Goal: Information Seeking & Learning: Learn about a topic

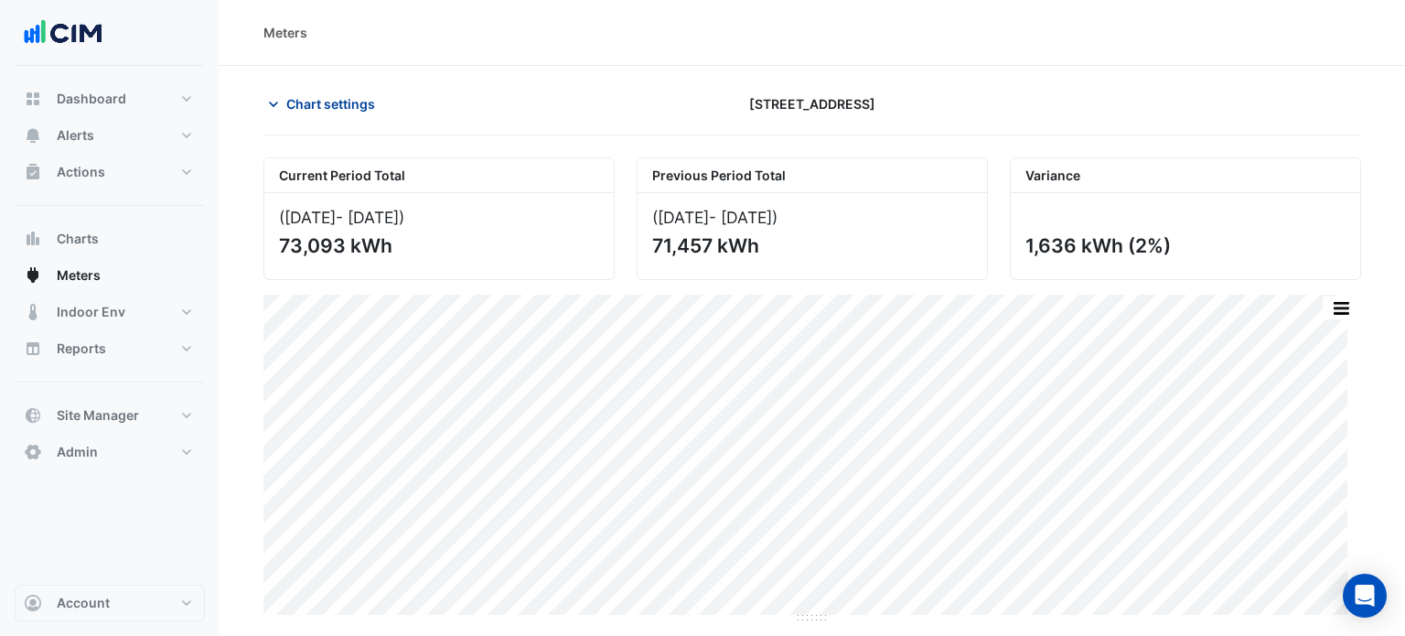
click at [370, 105] on span "Chart settings" at bounding box center [330, 103] width 89 height 19
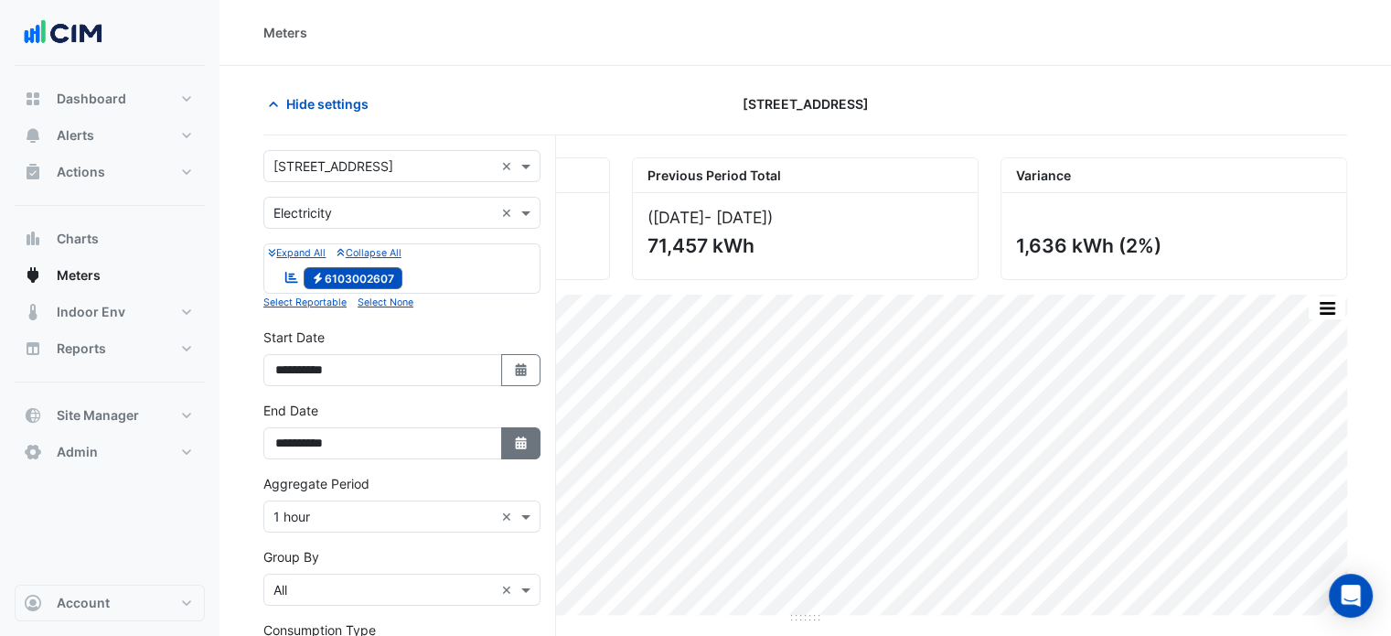
click at [515, 436] on icon "Select Date" at bounding box center [521, 442] width 16 height 13
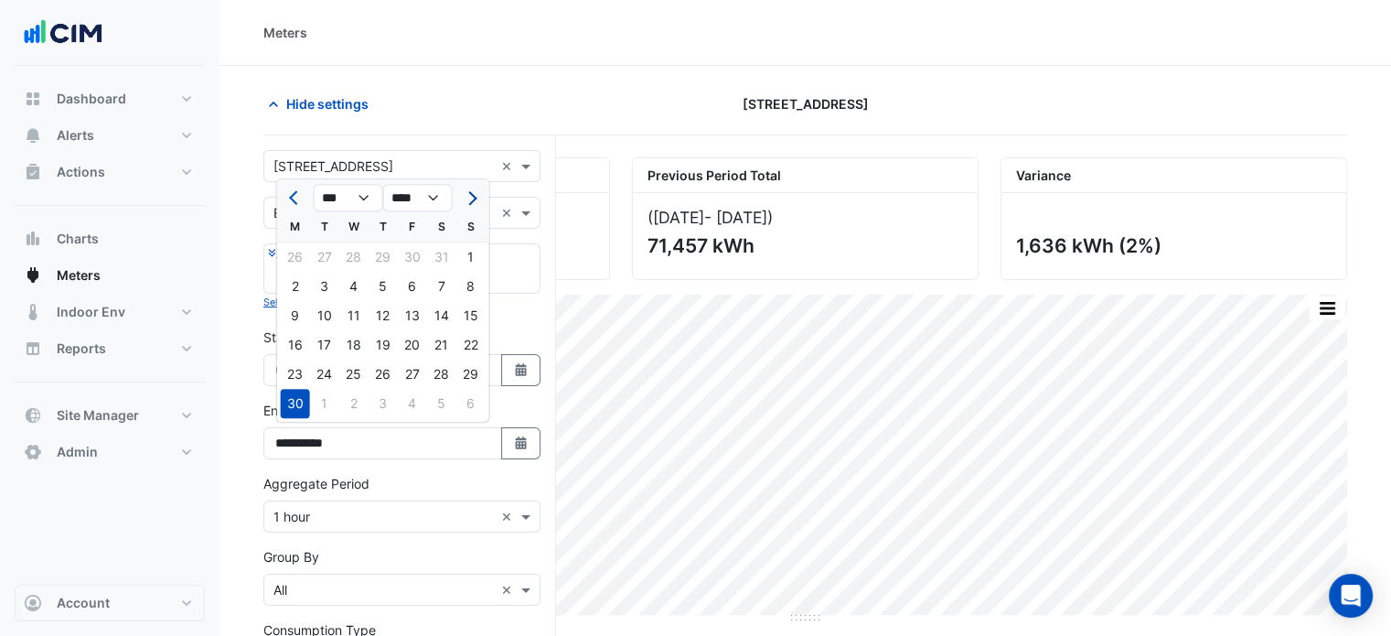
click at [477, 196] on button "Next month" at bounding box center [471, 197] width 22 height 29
select select "*"
click at [387, 374] on div "31" at bounding box center [383, 374] width 29 height 29
type input "**********"
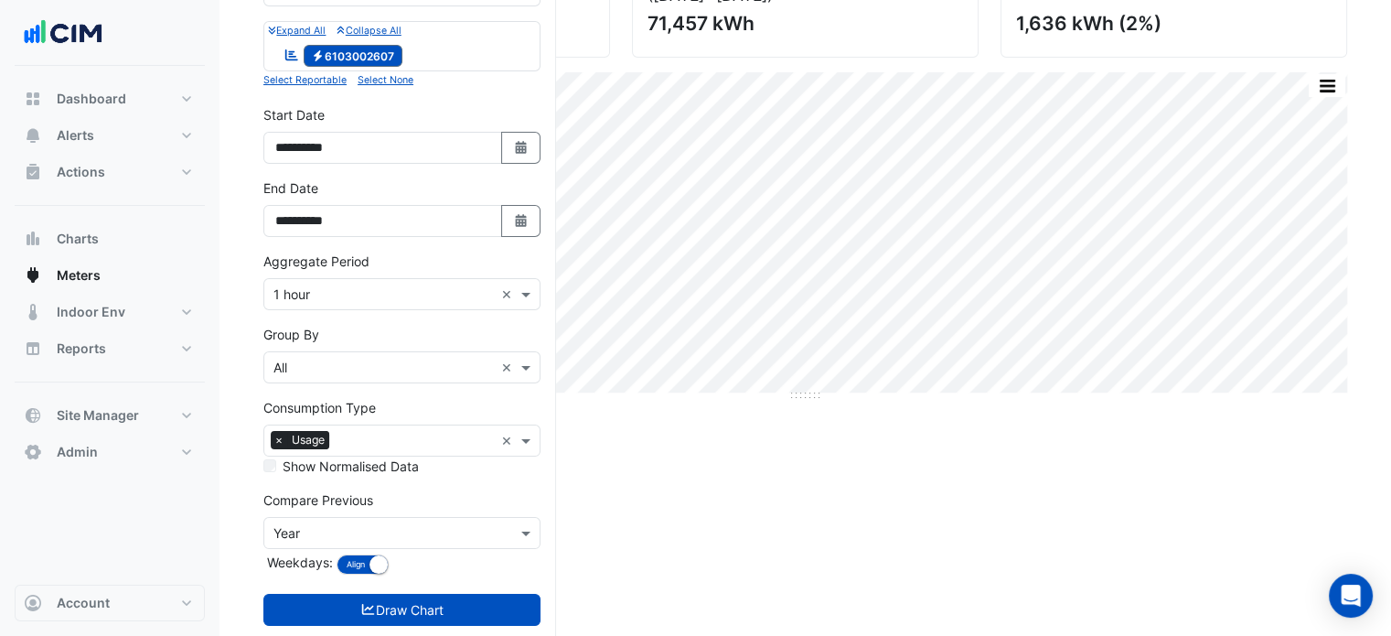
scroll to position [259, 0]
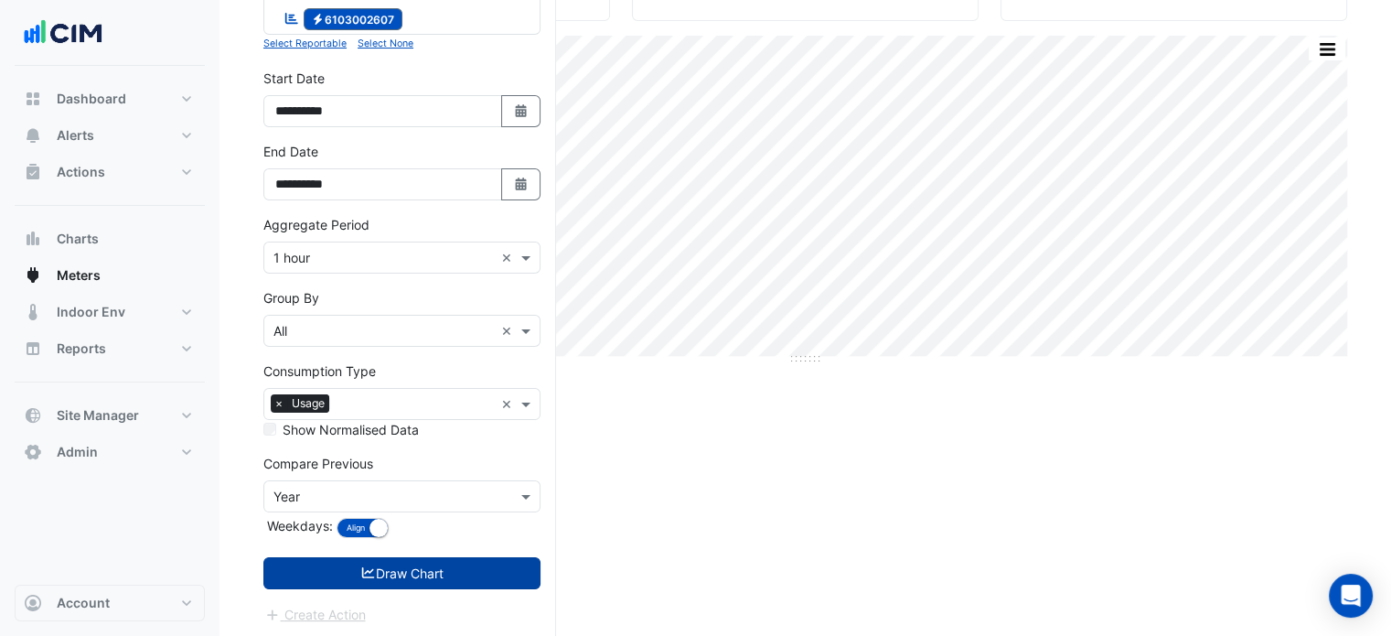
click at [323, 561] on button "Draw Chart" at bounding box center [401, 573] width 277 height 32
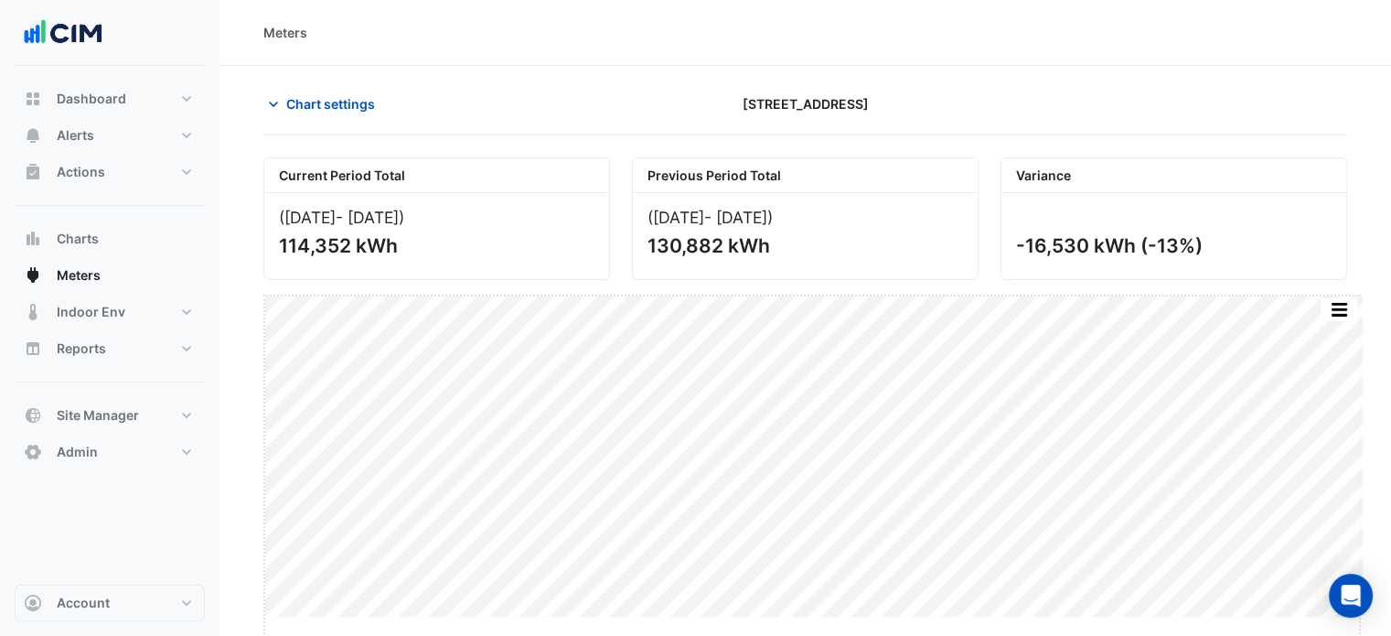
drag, startPoint x: 805, startPoint y: 618, endPoint x: 791, endPoint y: 679, distance: 62.8
click at [791, 635] on html "Meters Chart settings [STREET_ADDRESS] Current Period Total ([DATE] - [DATE] ) …" at bounding box center [695, 318] width 1391 height 636
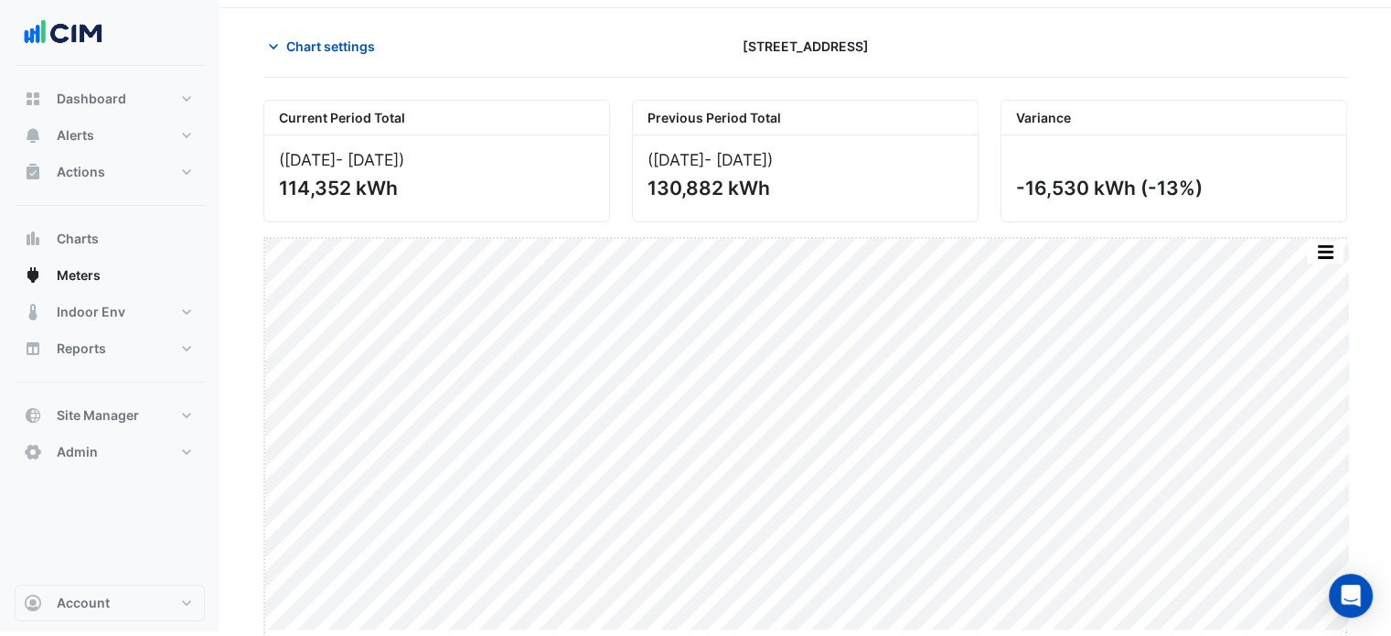
drag, startPoint x: 813, startPoint y: 628, endPoint x: 809, endPoint y: 679, distance: 50.5
click at [809, 631] on html "Meters Chart settings [STREET_ADDRESS] Current Period Total ([DATE] - [DATE] ) …" at bounding box center [695, 286] width 1391 height 689
click at [234, 469] on section "Chart settings [STREET_ADDRESS] Current Period Total ([DATE] - [DATE] ) 114,352…" at bounding box center [806, 352] width 1172 height 688
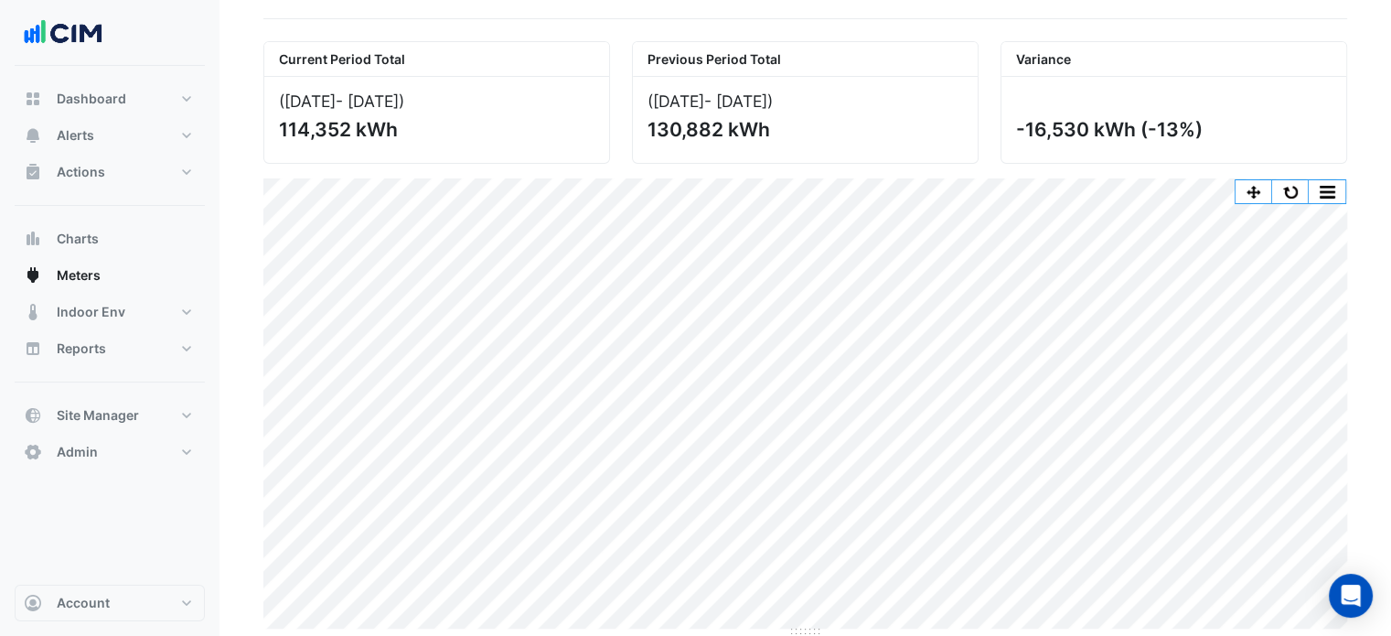
scroll to position [117, 0]
drag, startPoint x: 808, startPoint y: 628, endPoint x: 798, endPoint y: 663, distance: 36.2
click at [798, 631] on html "Meters Chart settings [STREET_ADDRESS] Current Period Total ([DATE] - [DATE] ) …" at bounding box center [695, 257] width 1391 height 748
click at [1291, 179] on button "button" at bounding box center [1291, 190] width 37 height 23
click at [1293, 179] on button "button" at bounding box center [1291, 190] width 37 height 23
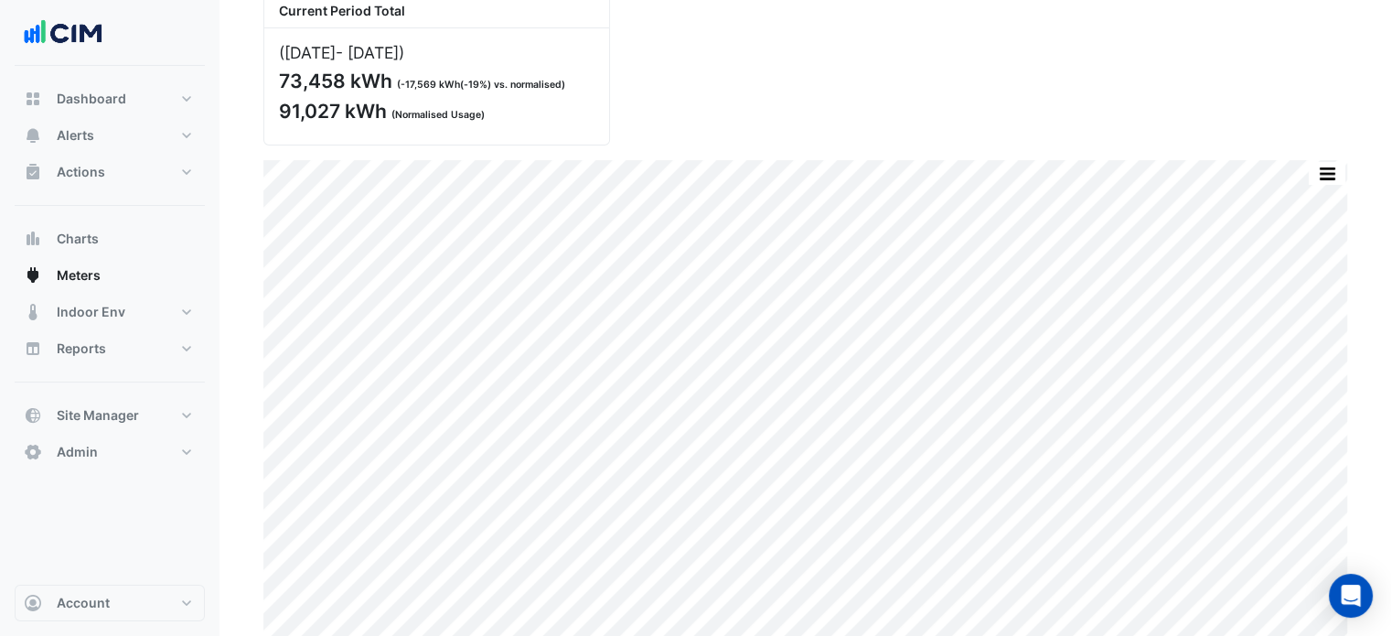
scroll to position [117, 0]
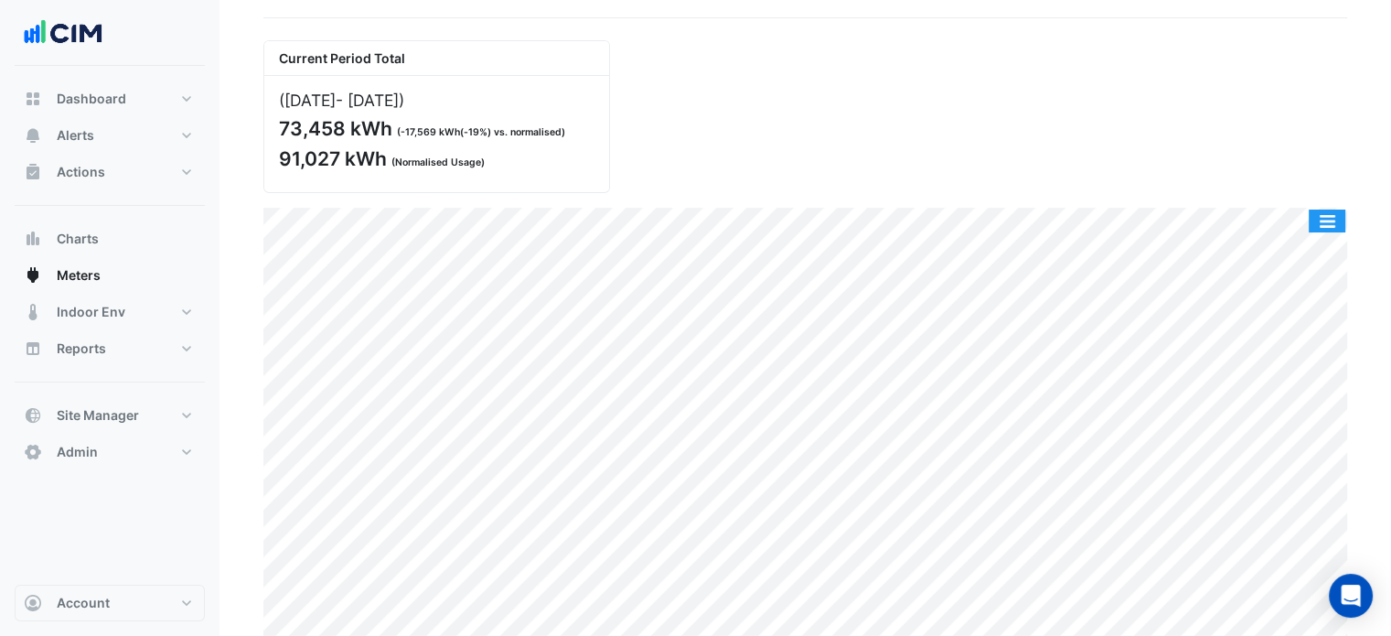
click at [1327, 217] on button "button" at bounding box center [1327, 220] width 37 height 23
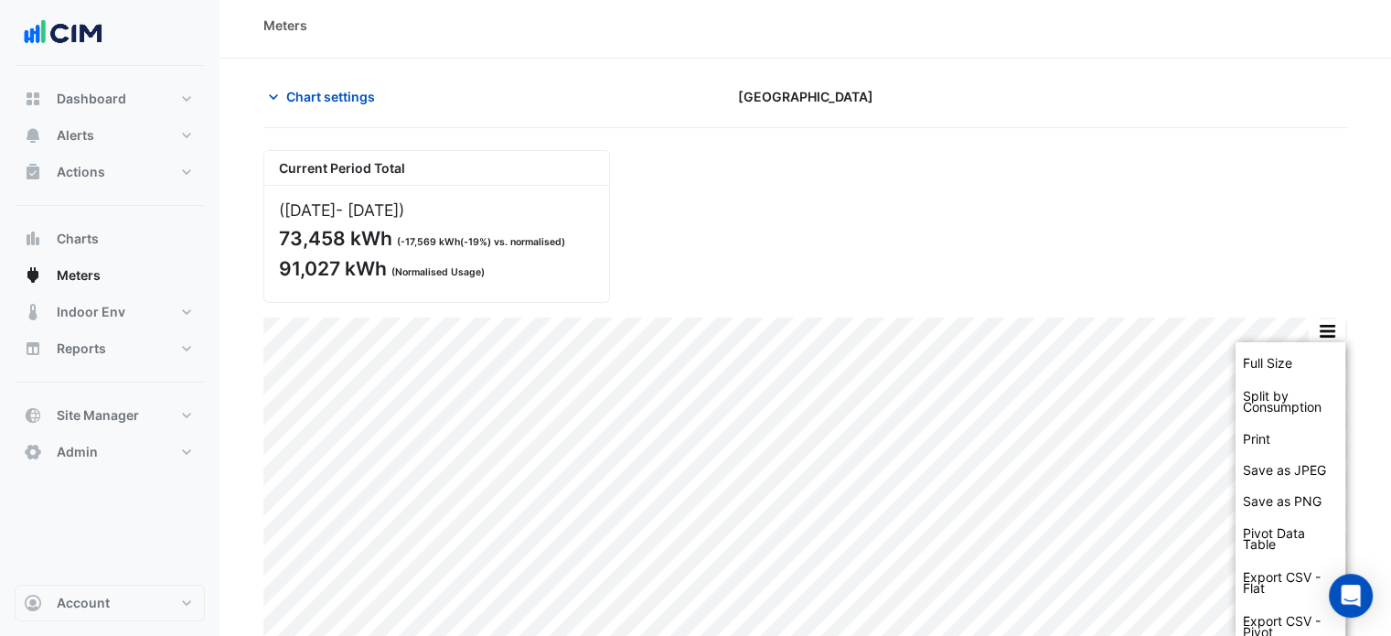
scroll to position [6, 0]
click at [322, 104] on span "Chart settings" at bounding box center [330, 97] width 89 height 19
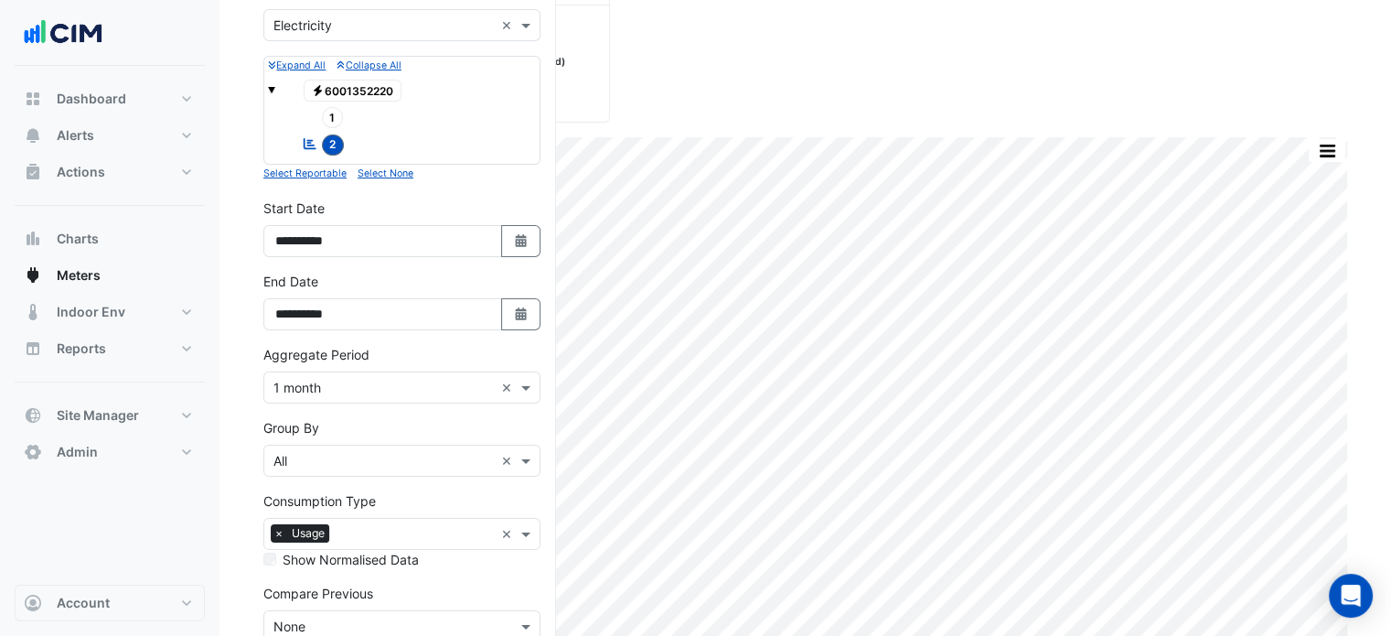
scroll to position [189, 0]
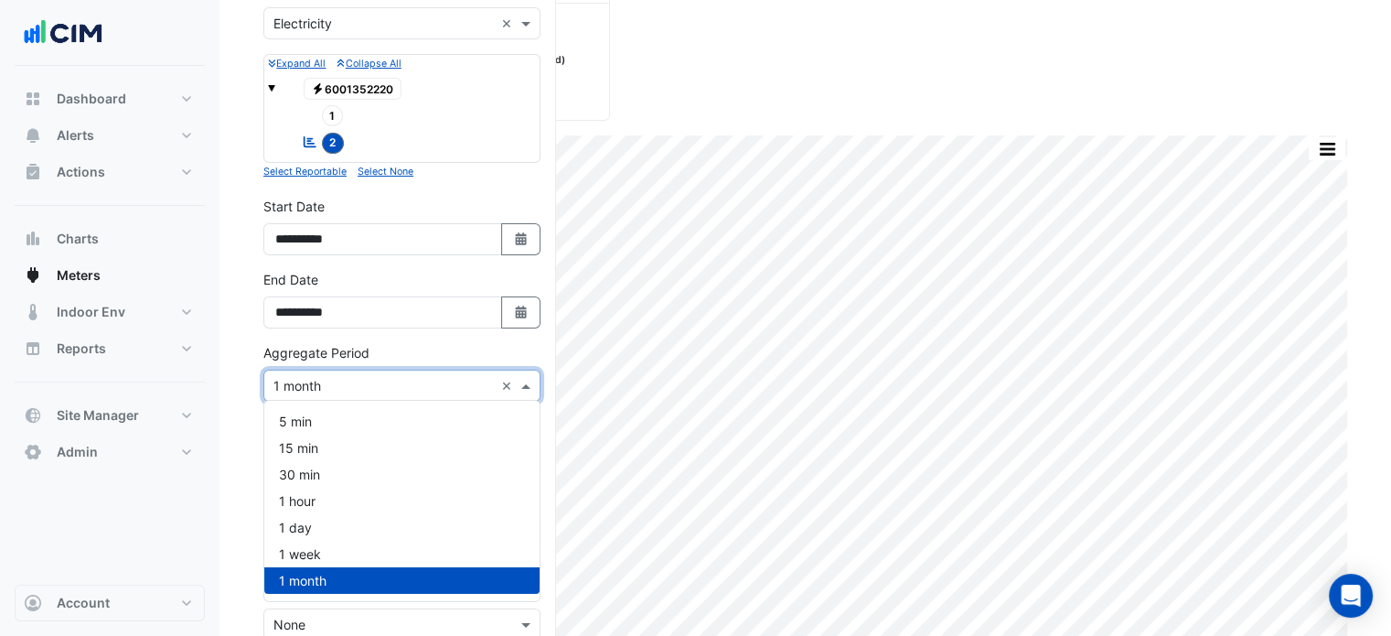
click at [355, 390] on input "text" at bounding box center [384, 386] width 220 height 19
click at [326, 499] on div "1 hour" at bounding box center [401, 501] width 275 height 27
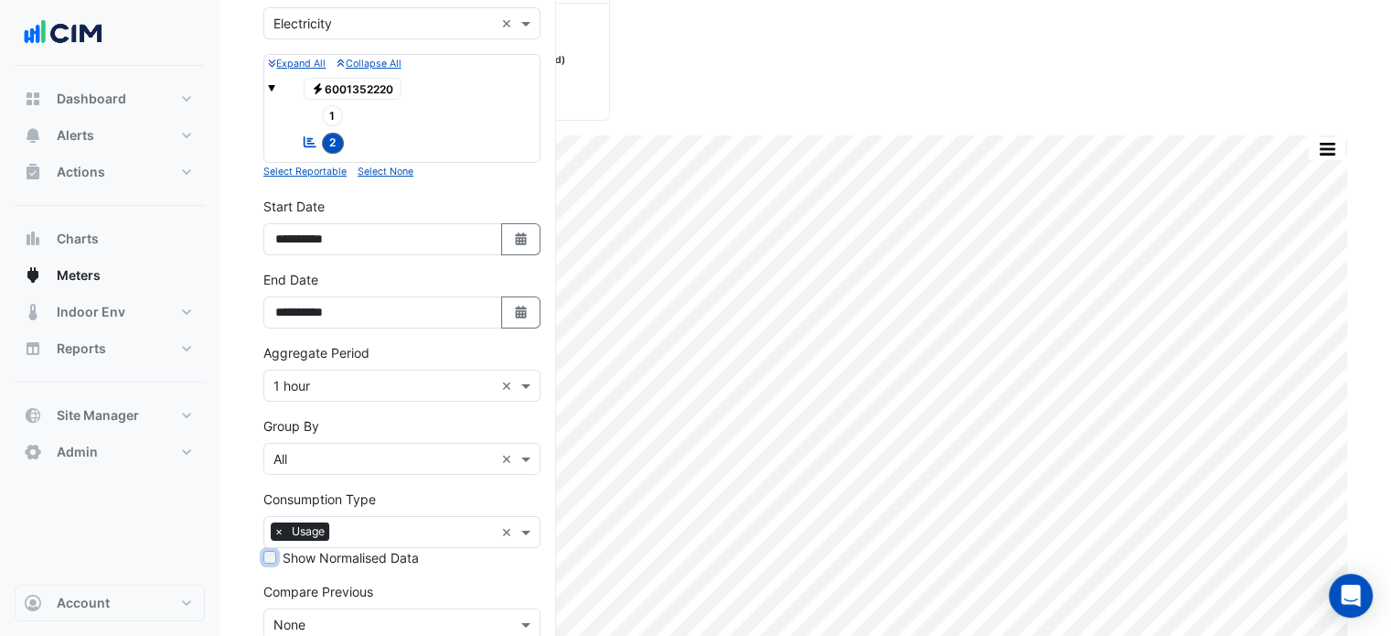
scroll to position [285, 0]
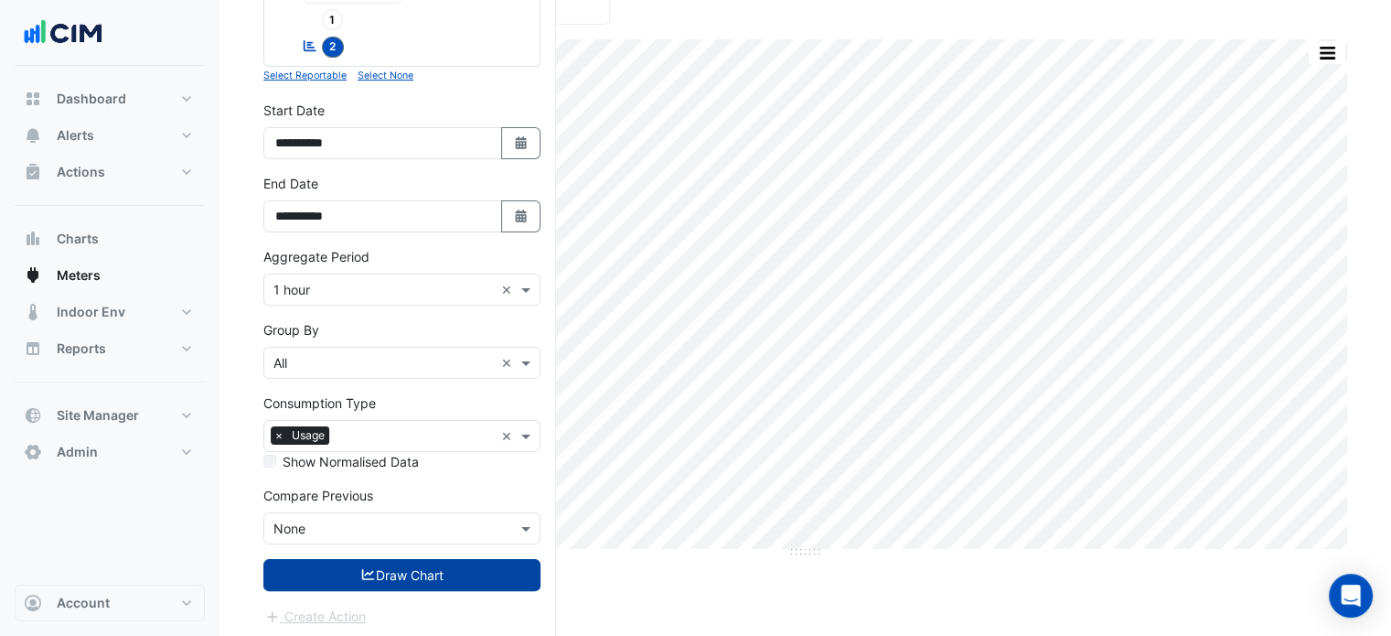
click at [319, 574] on button "Draw Chart" at bounding box center [401, 575] width 277 height 32
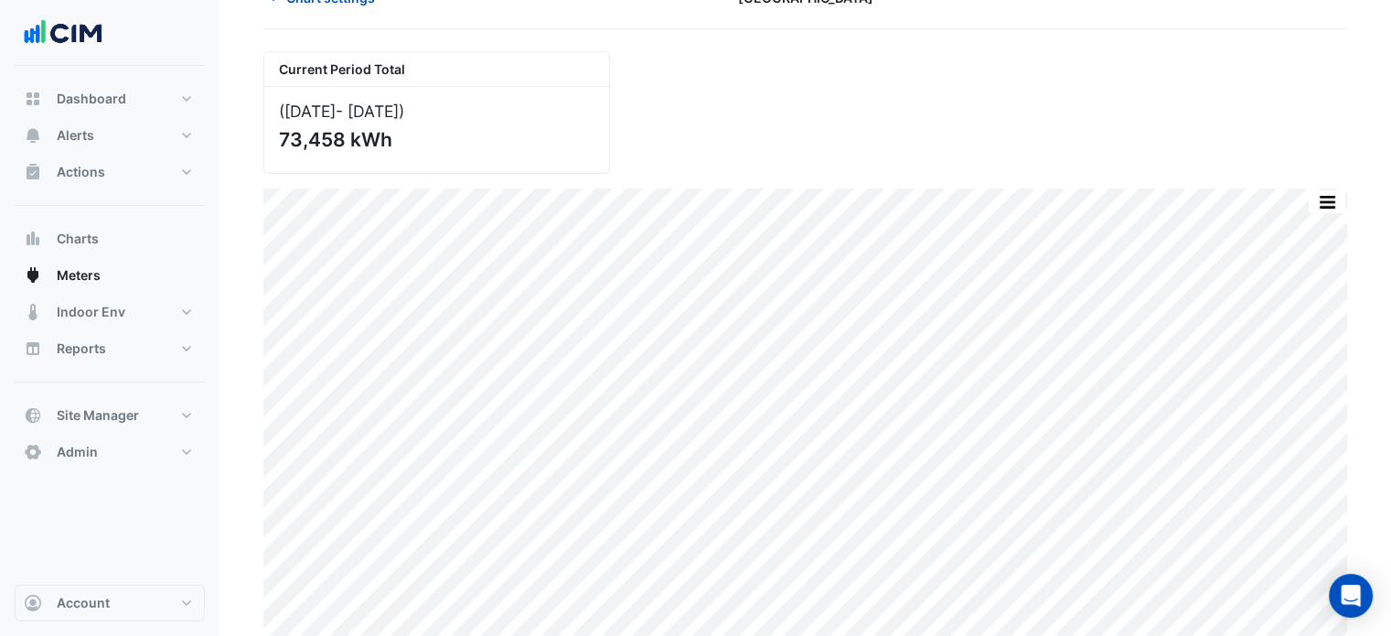
scroll to position [50, 0]
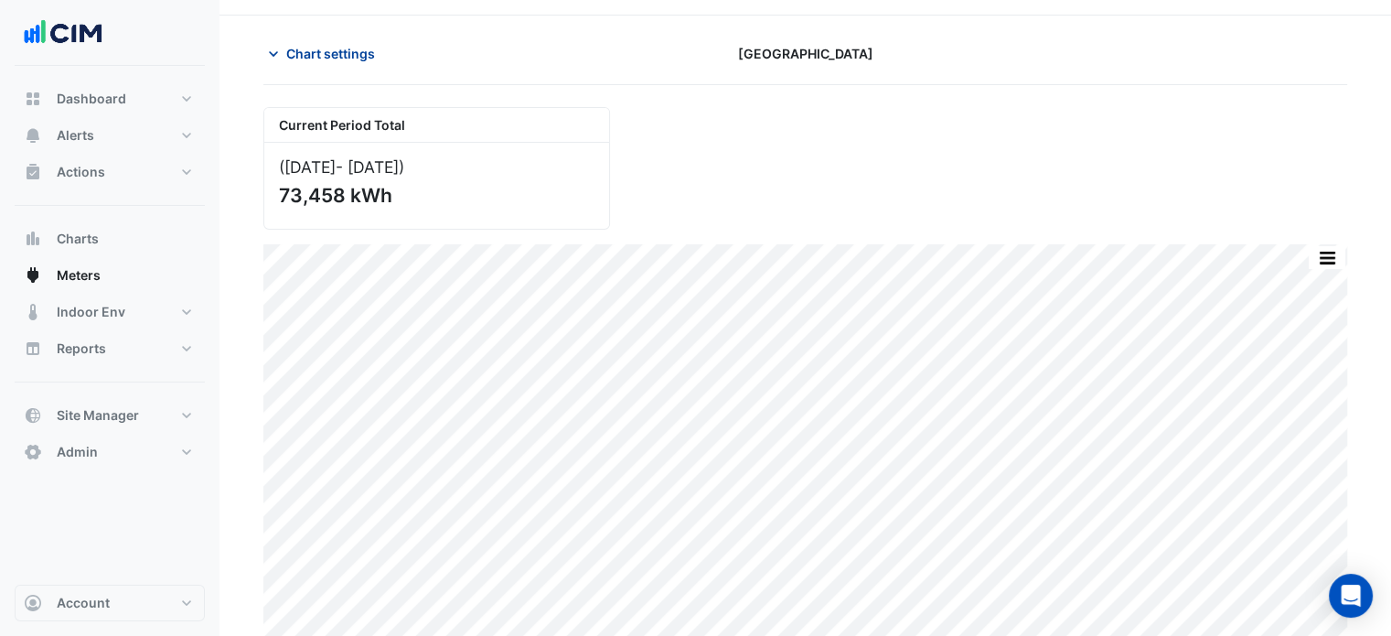
click at [330, 48] on span "Chart settings" at bounding box center [330, 53] width 89 height 19
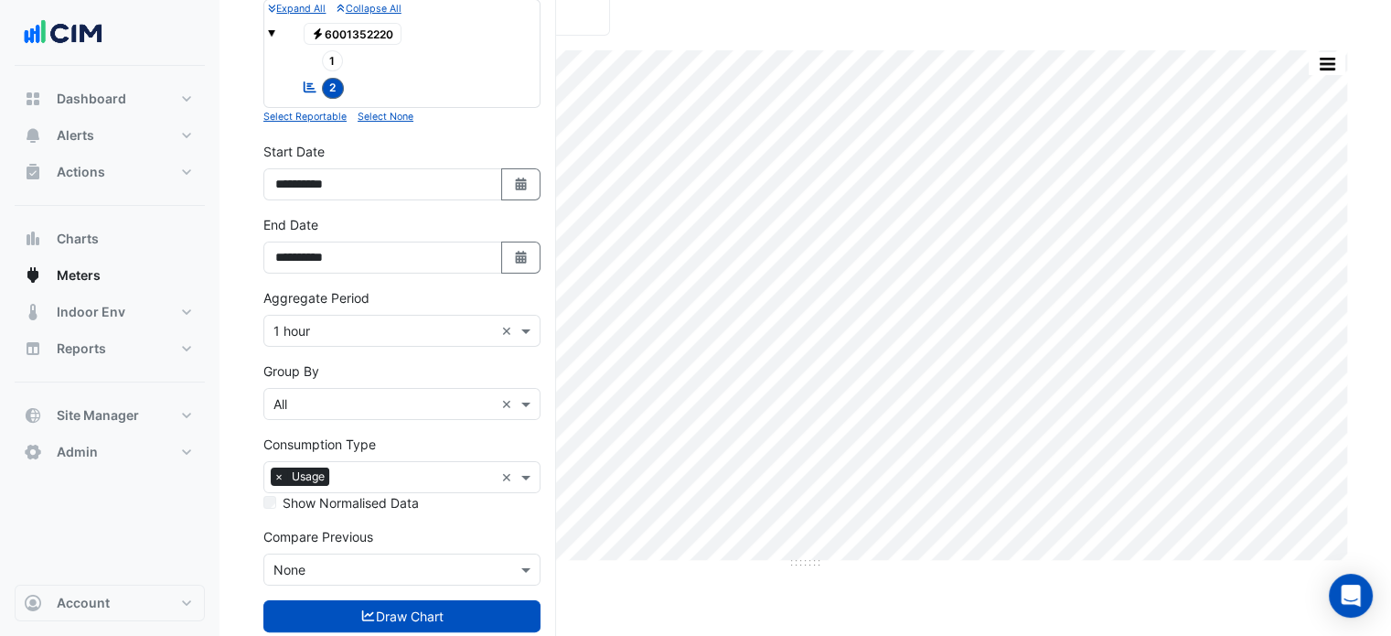
scroll to position [251, 0]
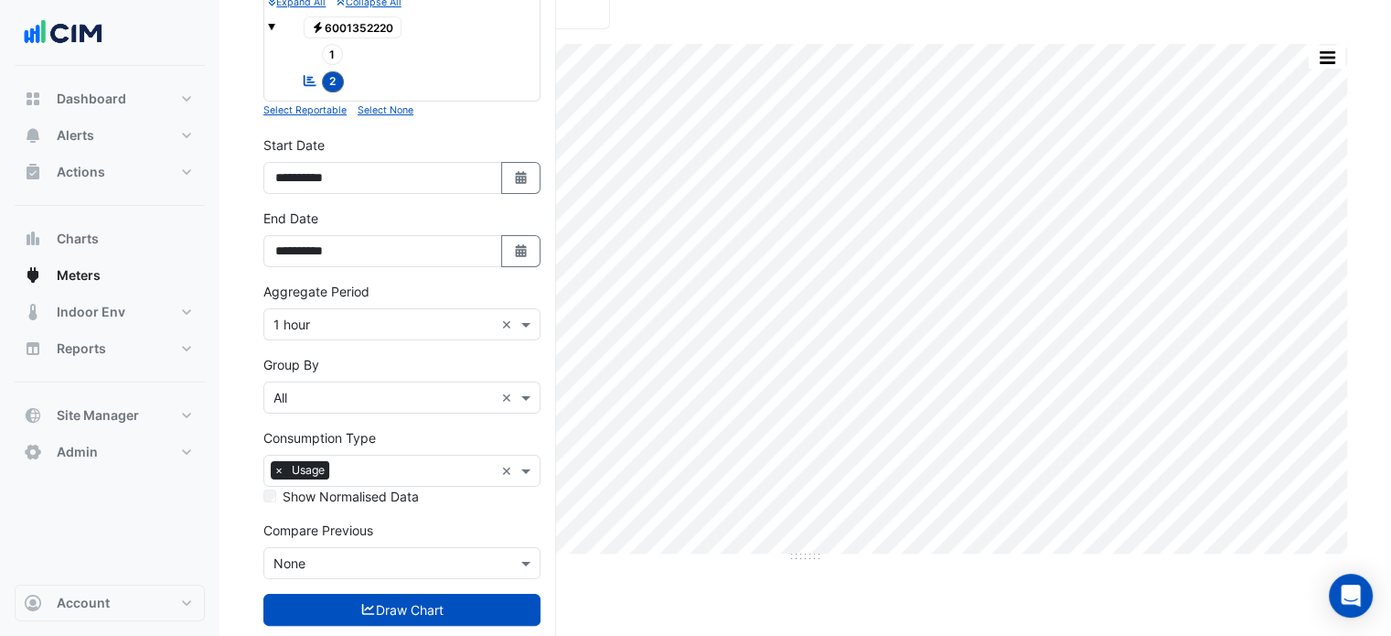
click at [310, 564] on input "text" at bounding box center [384, 563] width 220 height 19
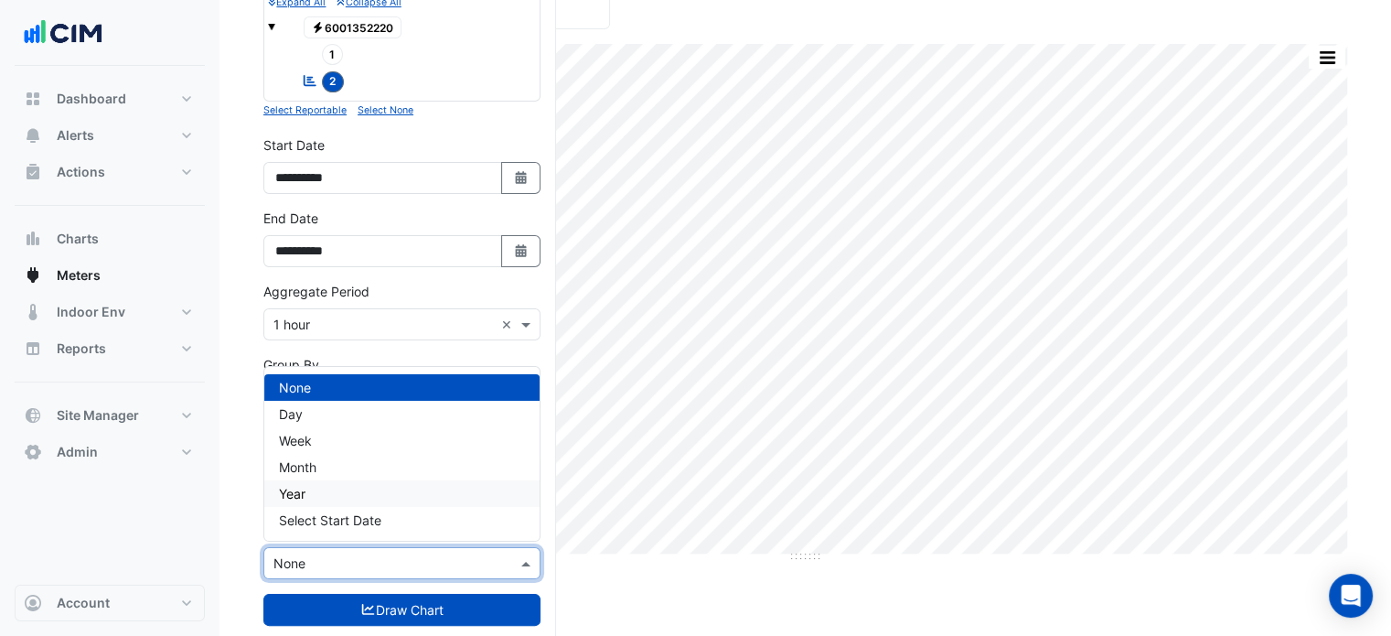
click at [318, 485] on div "Year" at bounding box center [401, 493] width 275 height 27
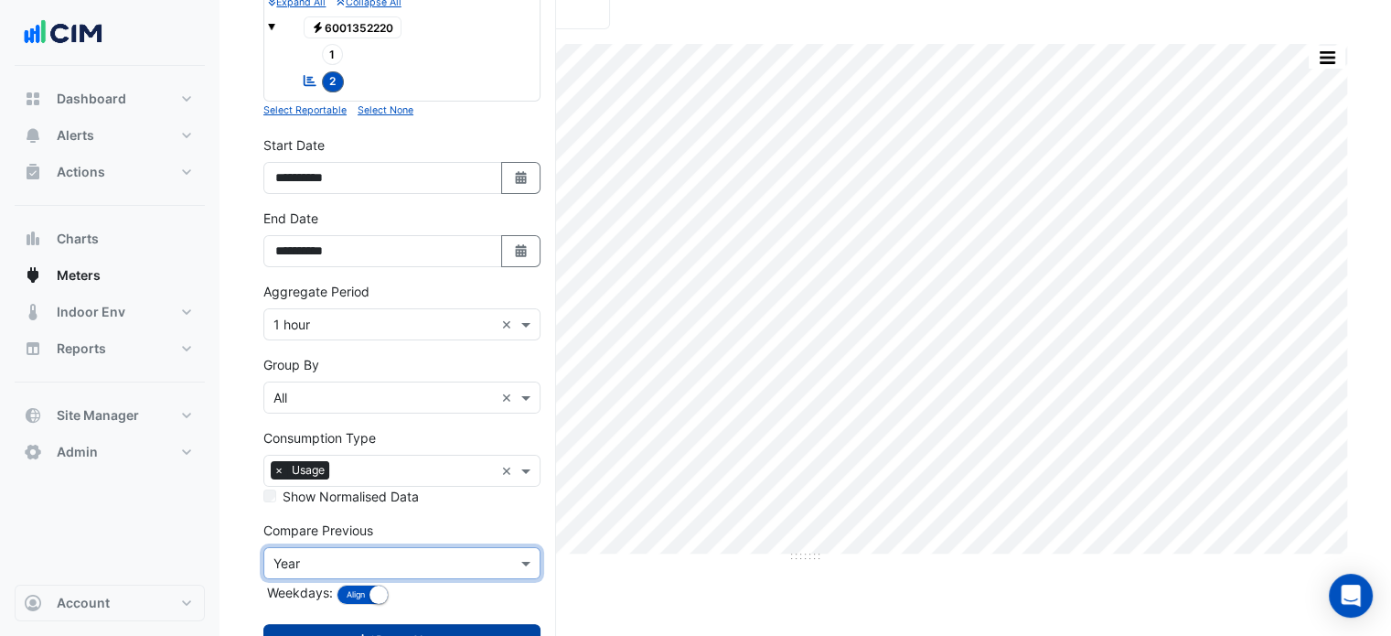
click at [334, 625] on button "Draw Chart" at bounding box center [401, 640] width 277 height 32
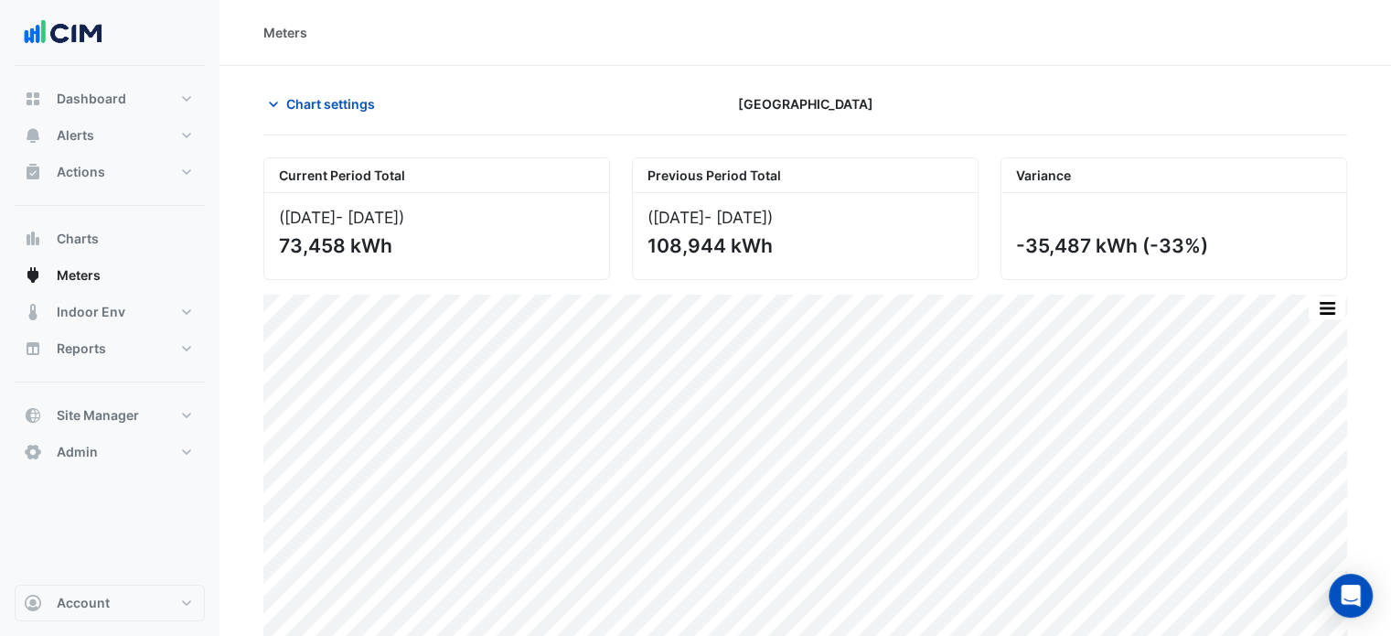
scroll to position [110, 0]
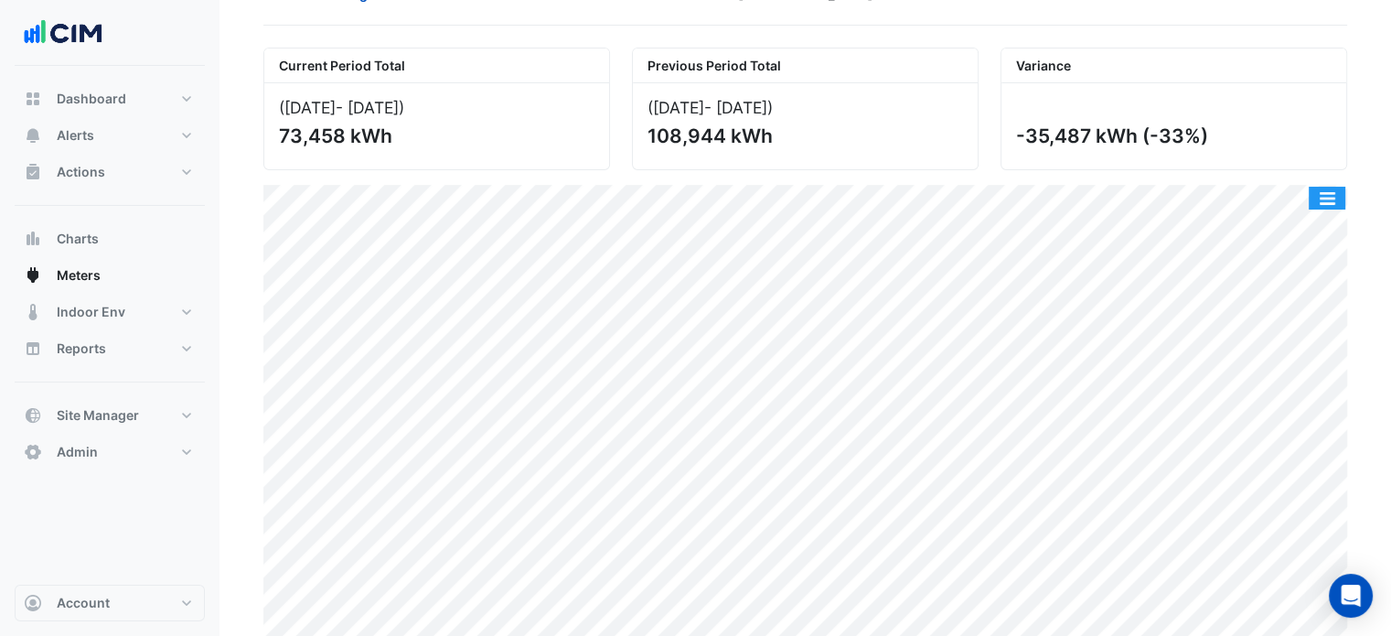
click at [1336, 203] on button "button" at bounding box center [1327, 198] width 37 height 23
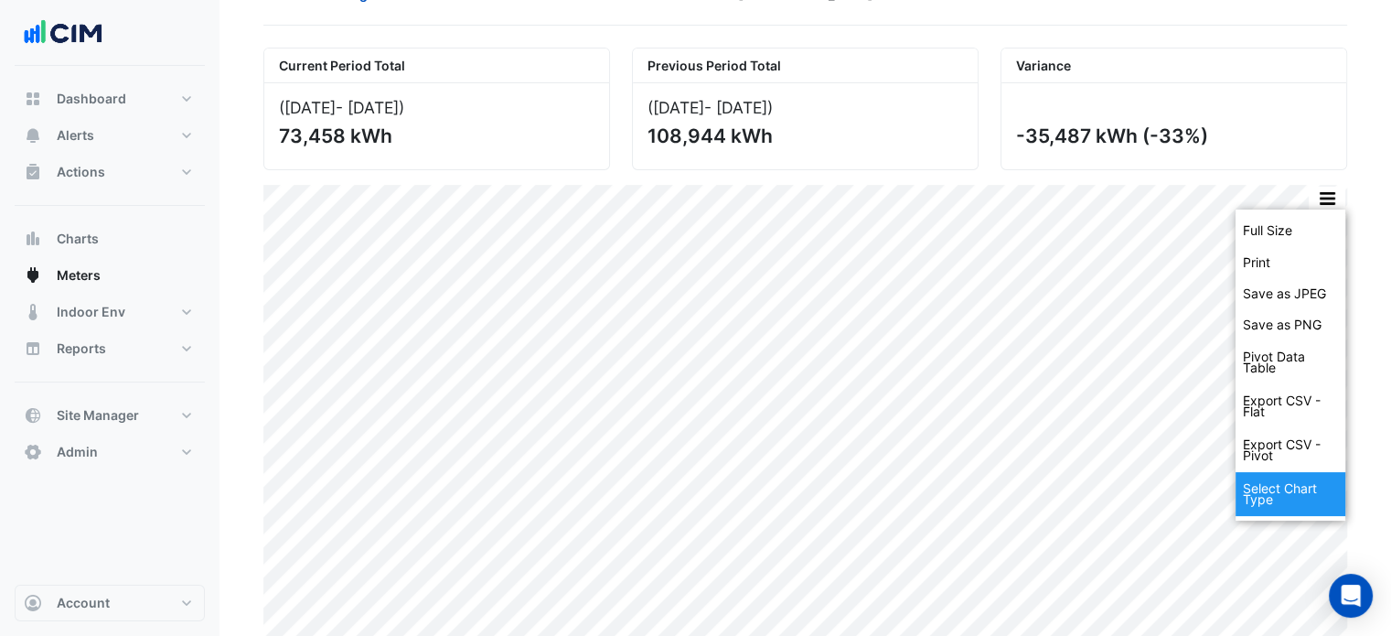
click at [1297, 483] on div "Select Chart Type" at bounding box center [1291, 494] width 110 height 44
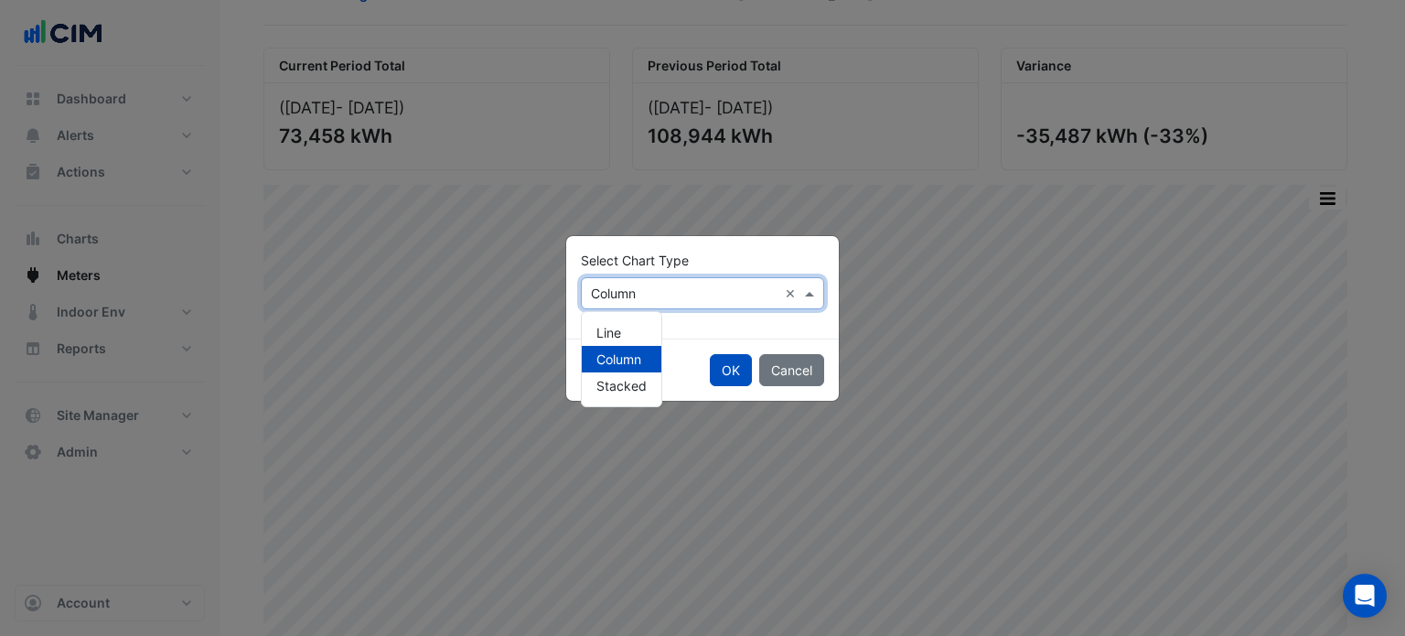
click at [645, 295] on input "text" at bounding box center [684, 294] width 187 height 19
click at [633, 322] on div "Line" at bounding box center [622, 332] width 80 height 27
click at [723, 372] on button "OK" at bounding box center [731, 370] width 42 height 32
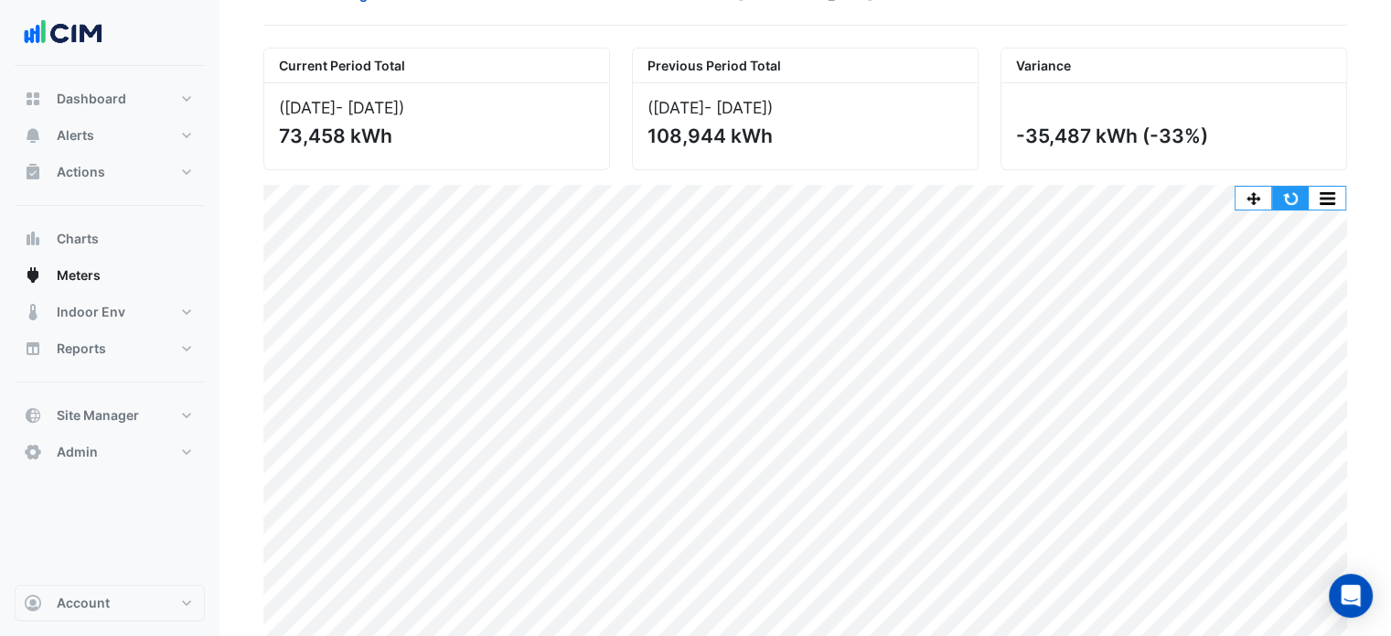
click at [1291, 198] on button "button" at bounding box center [1291, 198] width 37 height 23
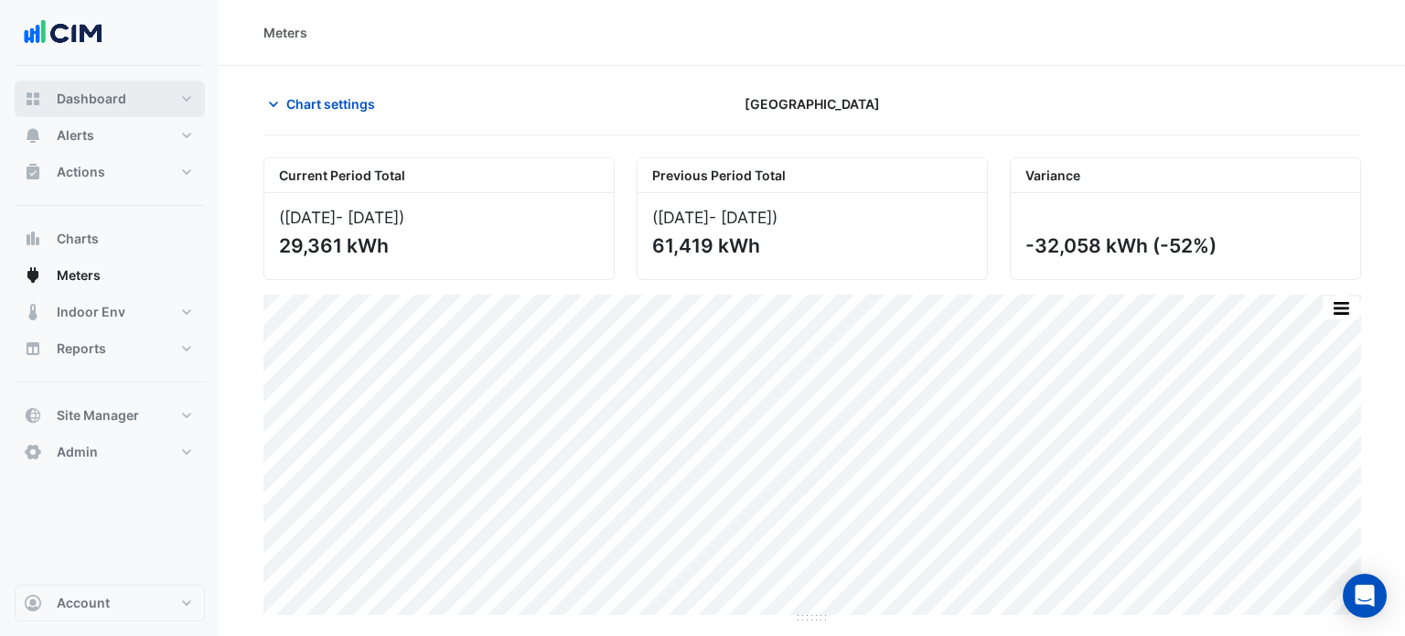
click at [136, 93] on button "Dashboard" at bounding box center [110, 99] width 190 height 37
select select "***"
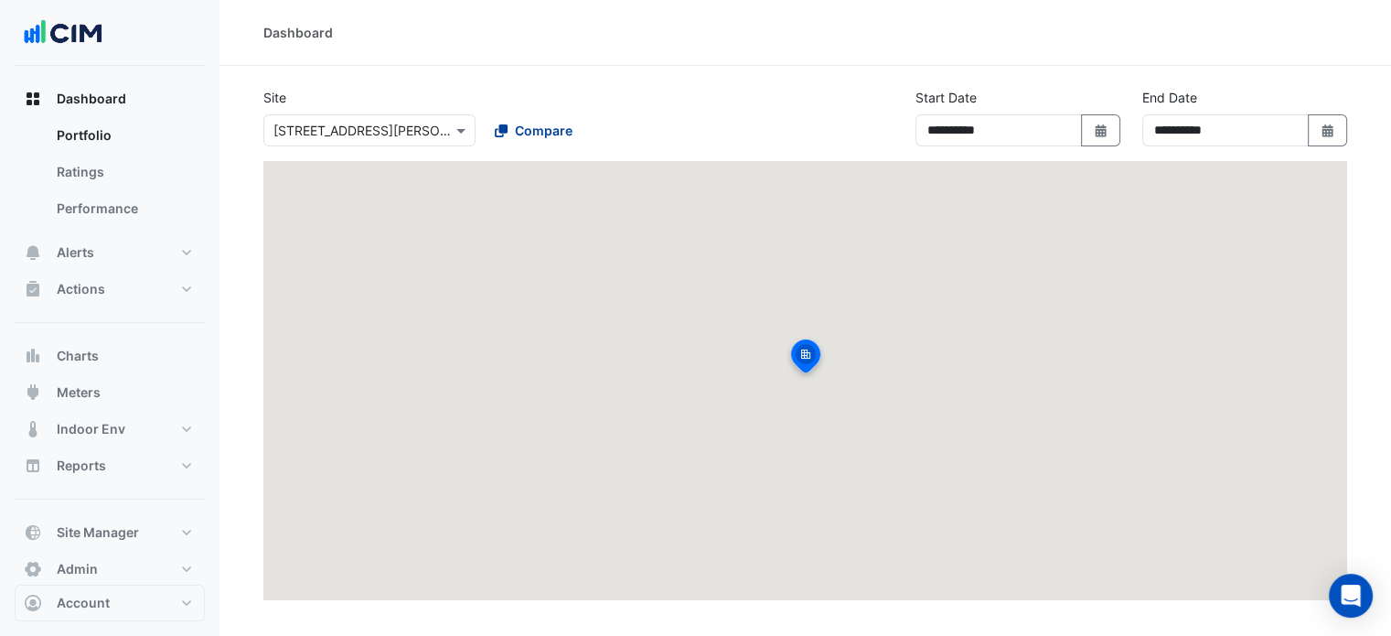
click at [524, 125] on span "Compare" at bounding box center [544, 130] width 58 height 19
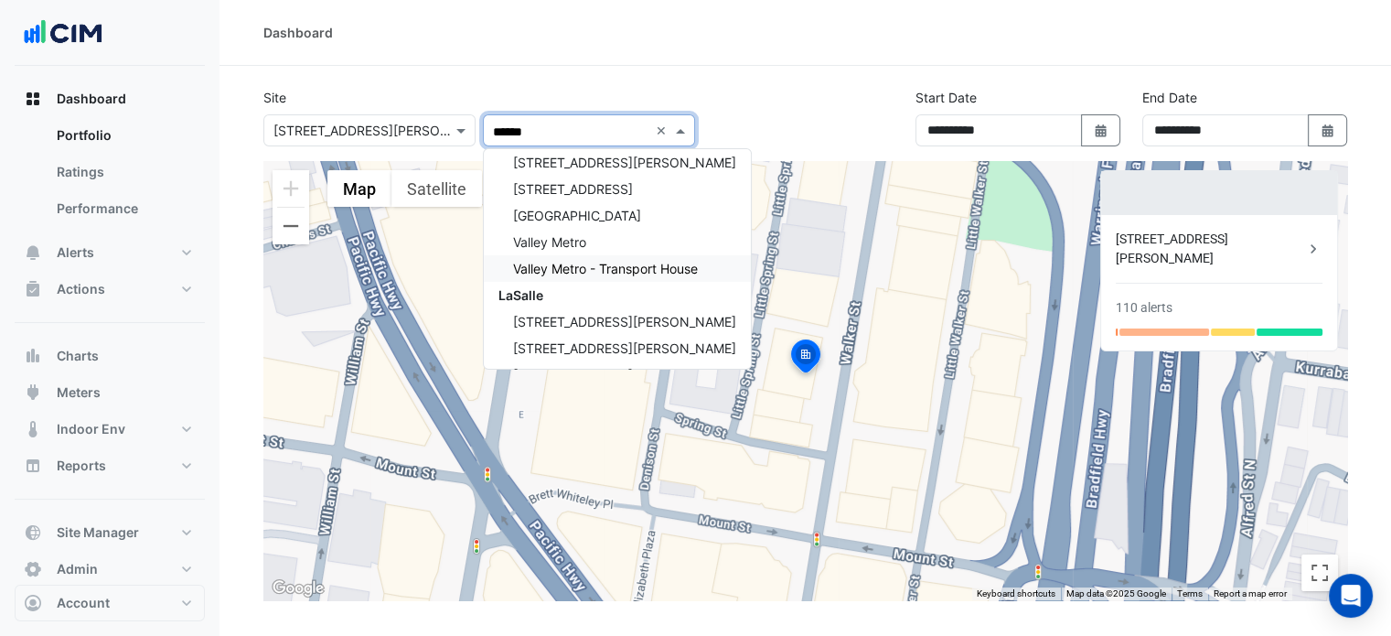
scroll to position [194, 0]
click at [553, 295] on div "LaSalle" at bounding box center [617, 294] width 267 height 27
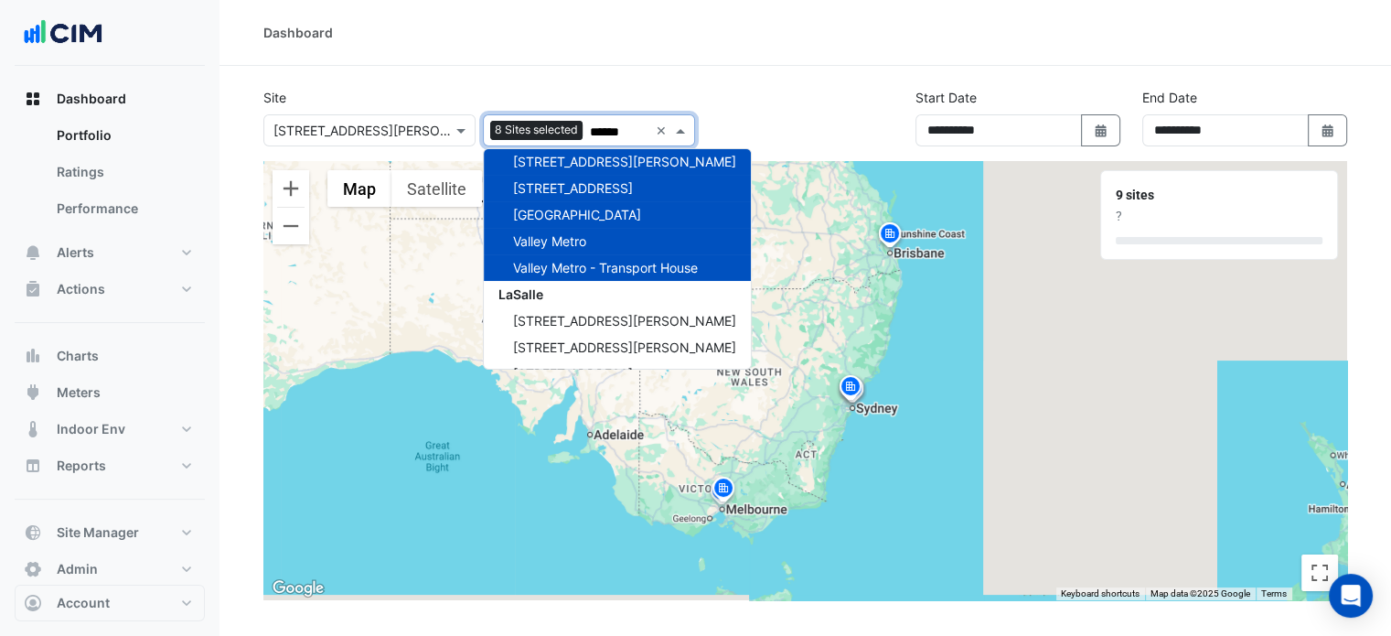
type input "******"
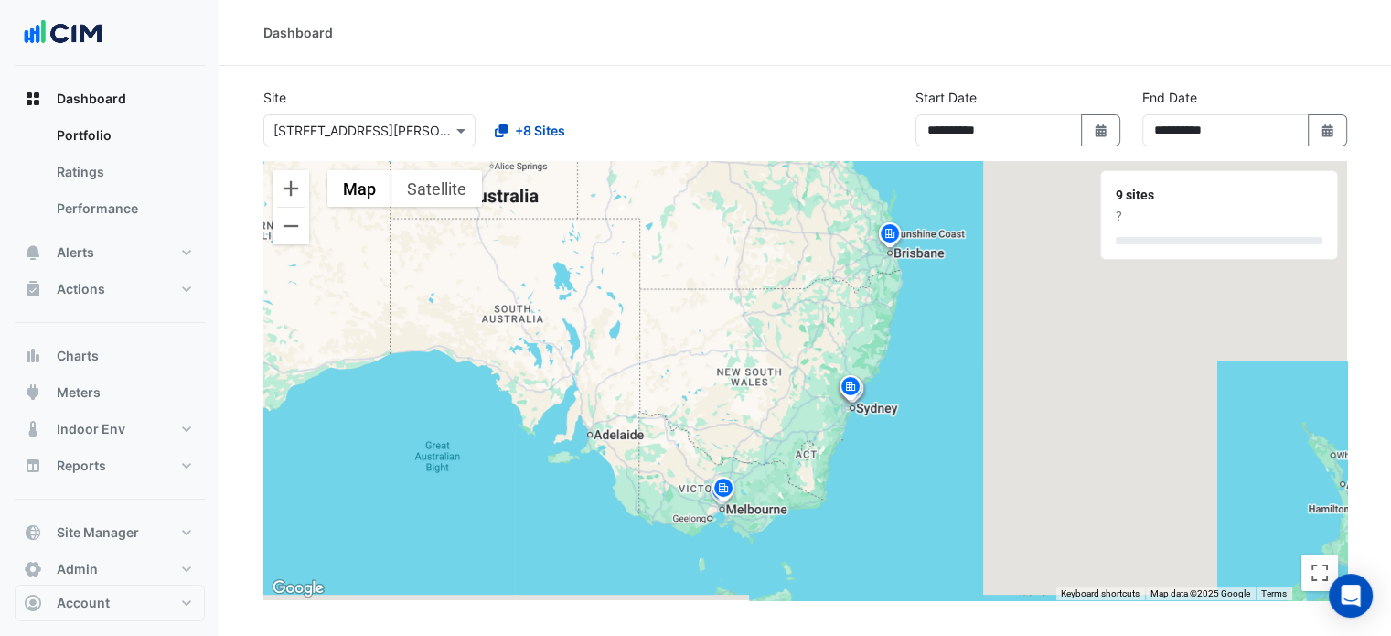
click at [820, 434] on div "To activate drag with keyboard, press Alt + Enter. Once in keyboard drag state,…" at bounding box center [805, 380] width 1084 height 439
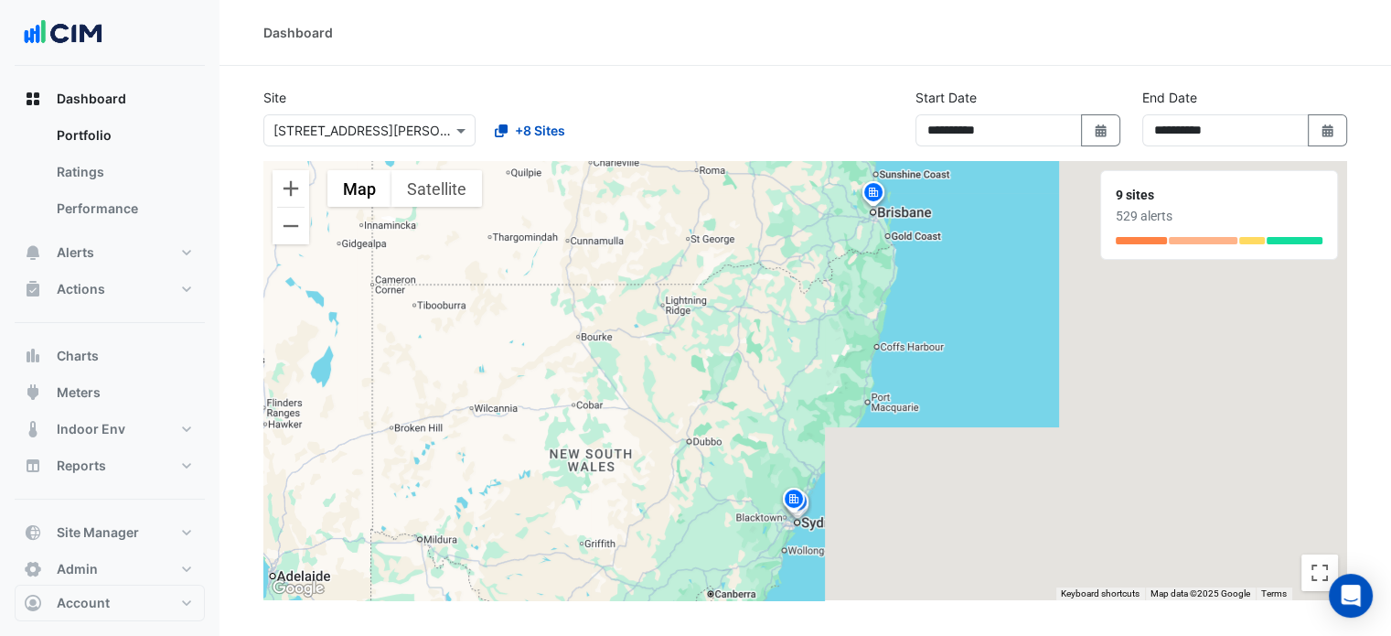
drag, startPoint x: 813, startPoint y: 338, endPoint x: 726, endPoint y: 478, distance: 164.8
click at [726, 478] on div "To activate drag with keyboard, press Alt + Enter. Once in keyboard drag state,…" at bounding box center [805, 380] width 1084 height 439
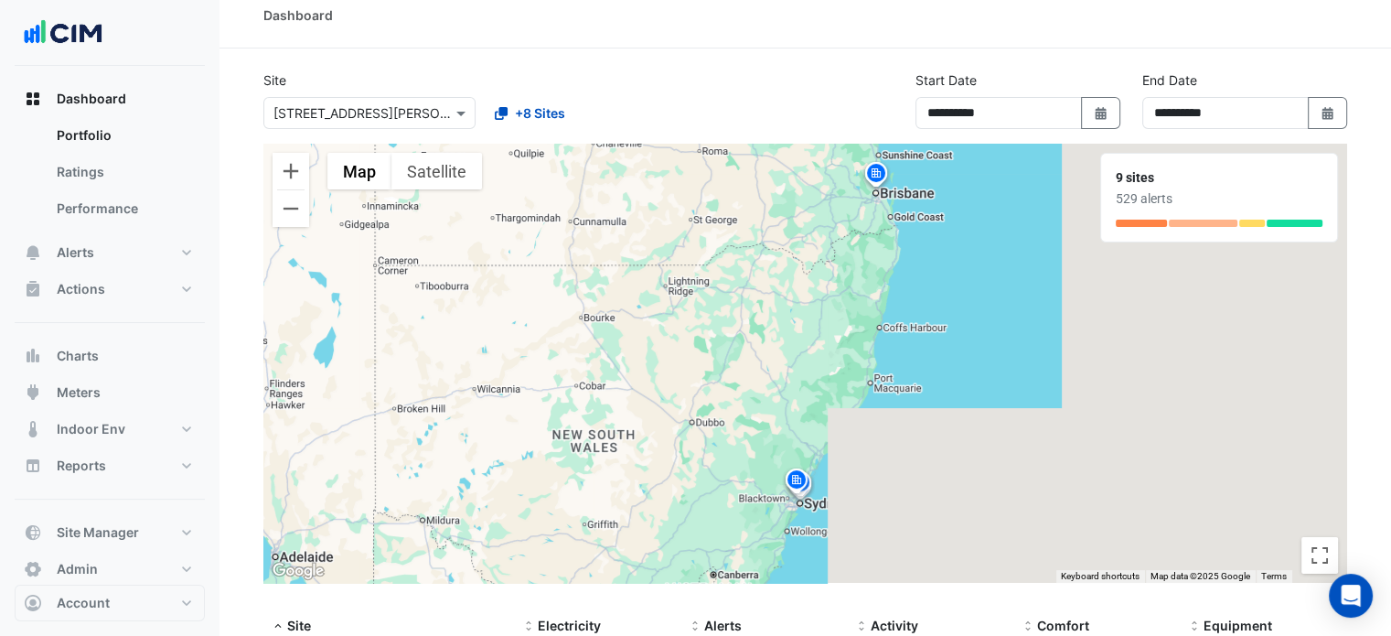
scroll to position [18, 0]
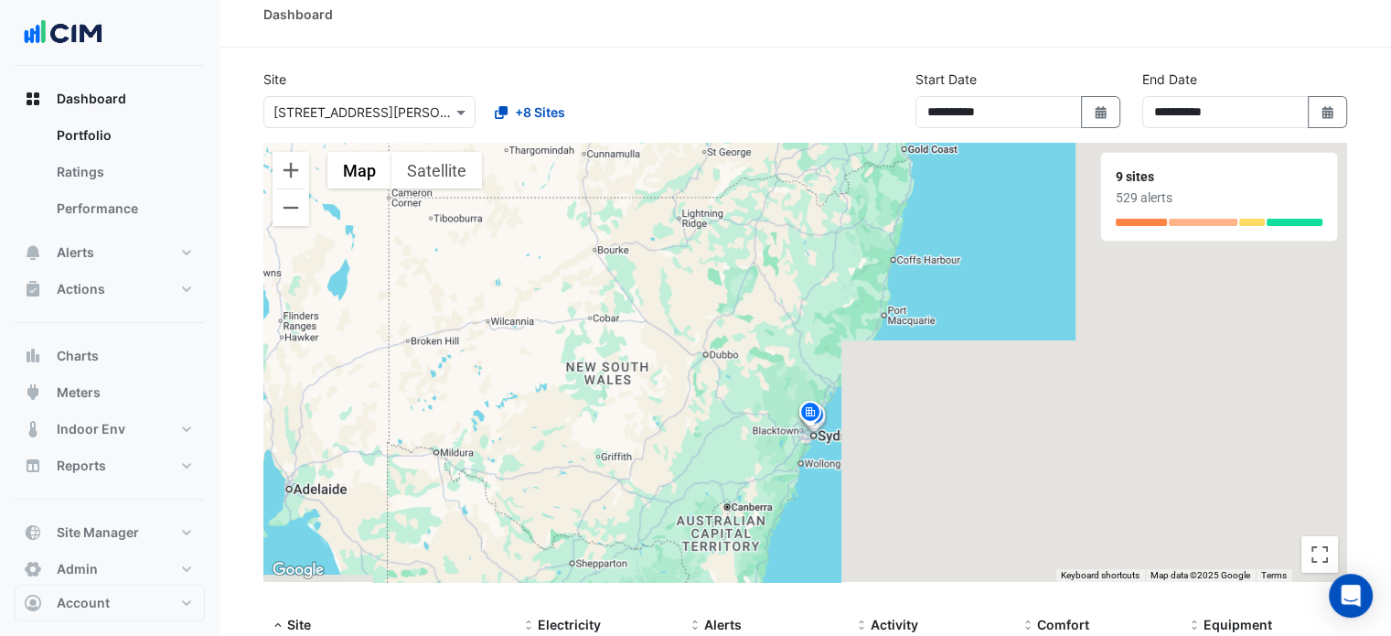
drag, startPoint x: 782, startPoint y: 416, endPoint x: 798, endPoint y: 320, distance: 97.3
click at [798, 320] on div "To activate drag with keyboard, press Alt + Enter. Once in keyboard drag state,…" at bounding box center [805, 362] width 1084 height 439
